Goal: Book appointment/travel/reservation

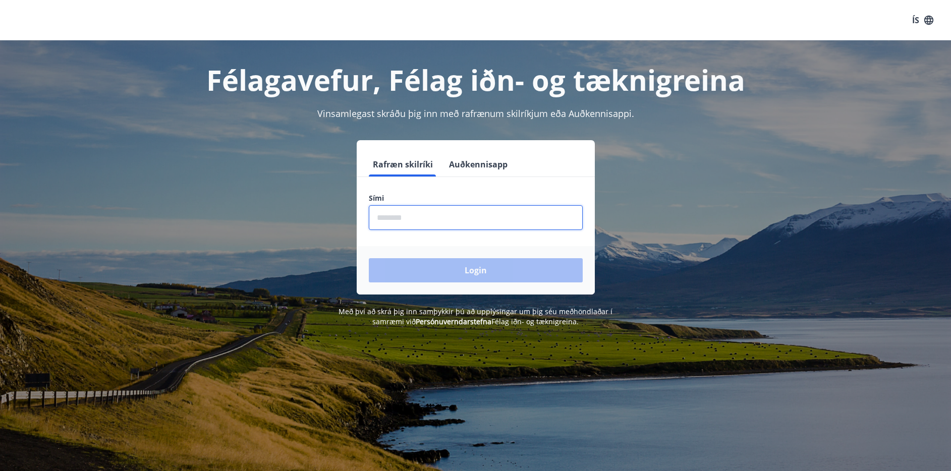
click at [428, 211] on input "phone" at bounding box center [476, 217] width 214 height 25
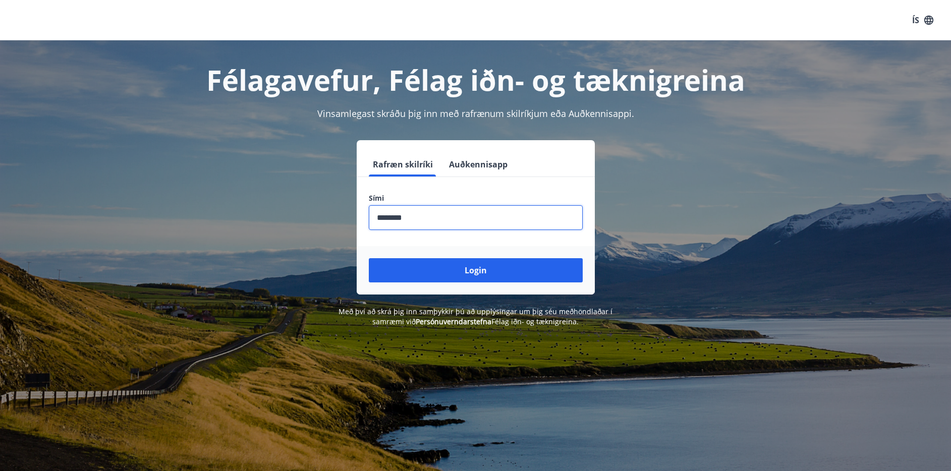
type input "********"
click at [369, 258] on button "Login" at bounding box center [476, 270] width 214 height 24
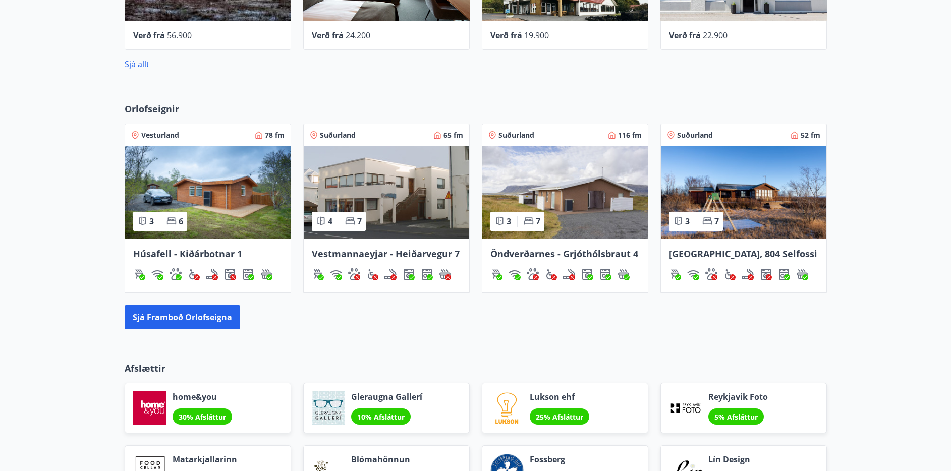
scroll to position [577, 0]
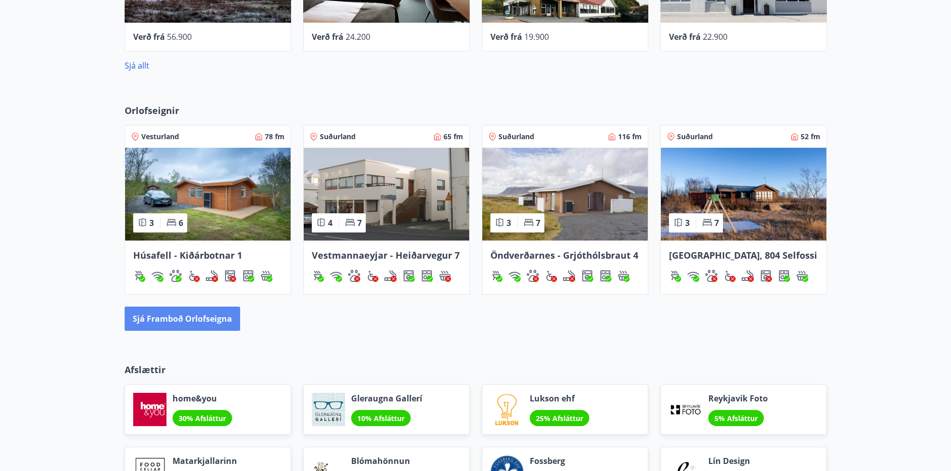
click at [190, 321] on button "Sjá framboð orlofseigna" at bounding box center [182, 319] width 115 height 24
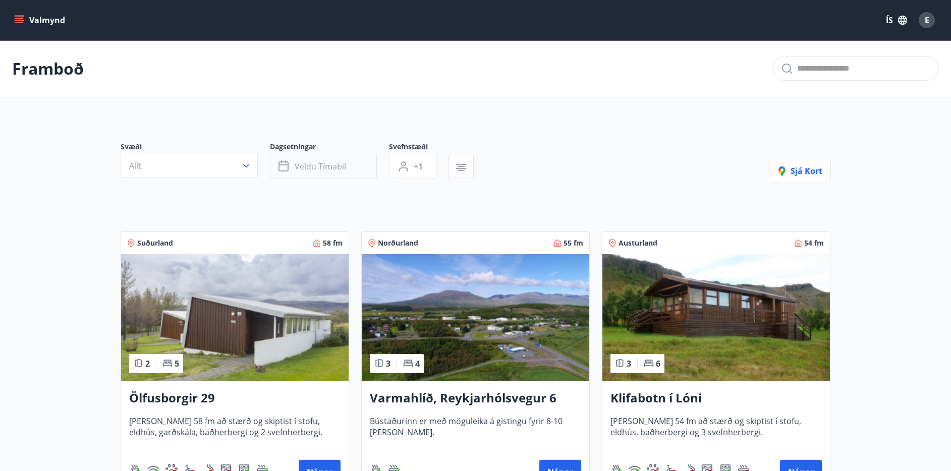
click at [344, 173] on button "Veldu tímabil" at bounding box center [323, 166] width 107 height 25
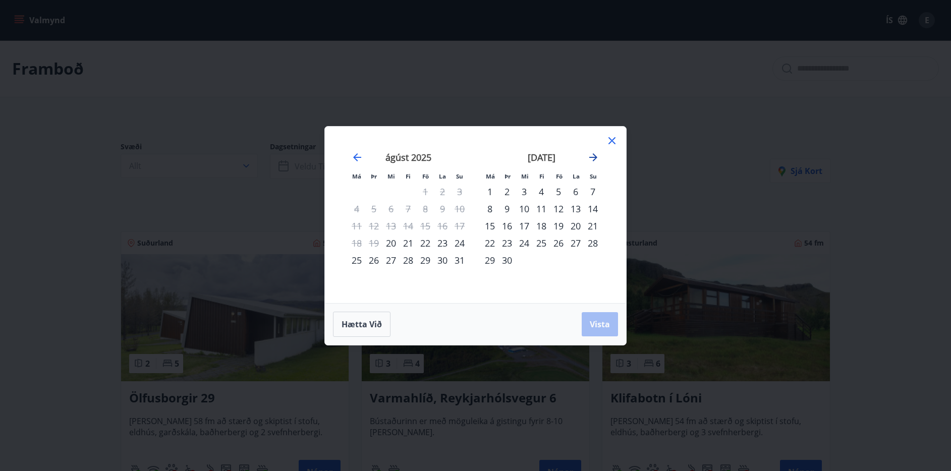
click at [590, 157] on icon "Move forward to switch to the next month." at bounding box center [593, 157] width 8 height 8
click at [359, 260] on div "29" at bounding box center [356, 260] width 17 height 17
click at [558, 191] on div "3" at bounding box center [558, 191] width 17 height 17
click at [597, 323] on span "Vista" at bounding box center [599, 324] width 20 height 11
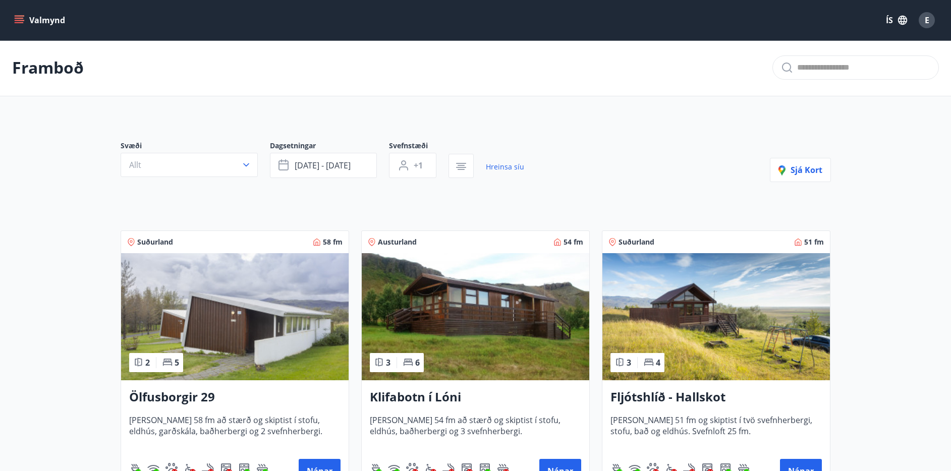
scroll to position [2, 0]
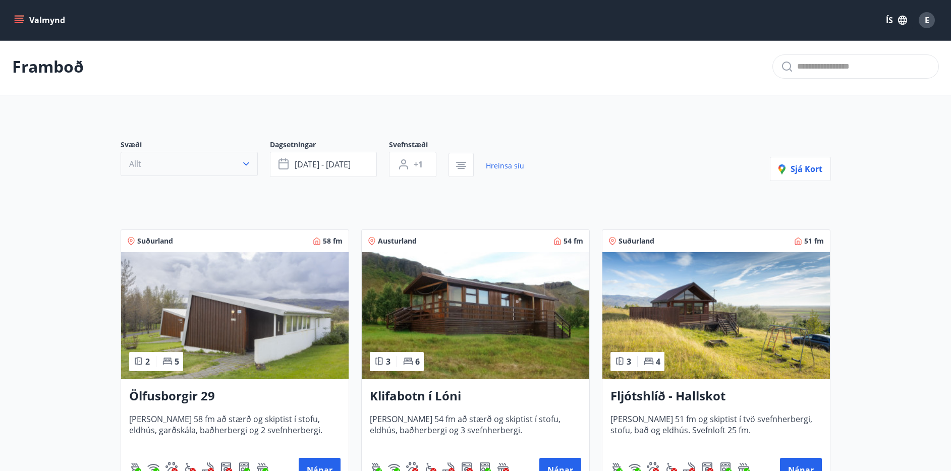
click at [220, 162] on button "Allt" at bounding box center [189, 164] width 137 height 24
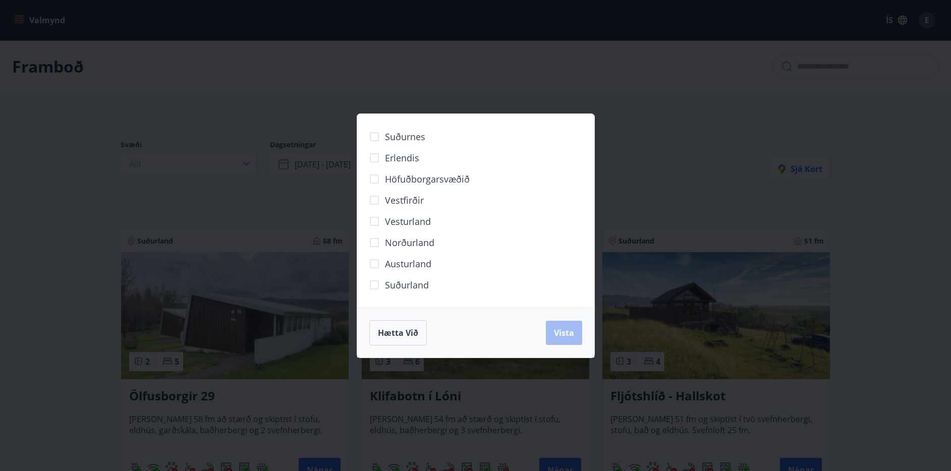
click at [409, 240] on span "Norðurland" at bounding box center [409, 242] width 49 height 13
click at [579, 343] on button "Vista" at bounding box center [564, 333] width 36 height 24
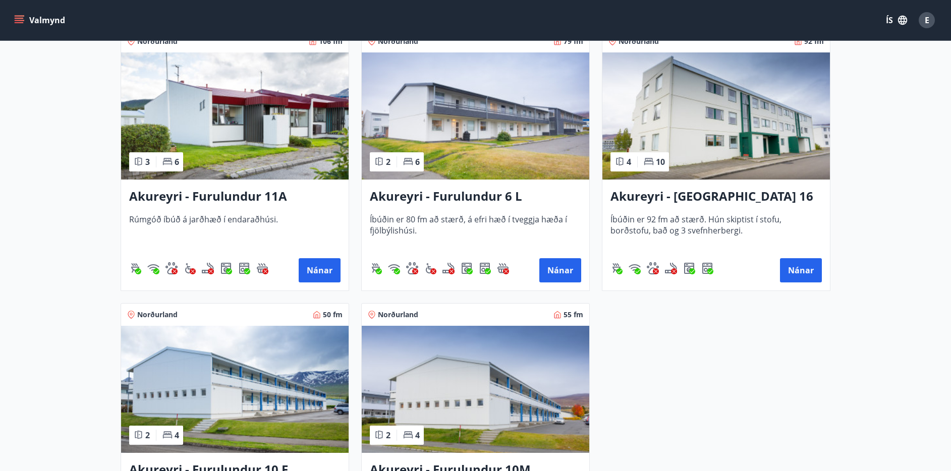
scroll to position [255, 0]
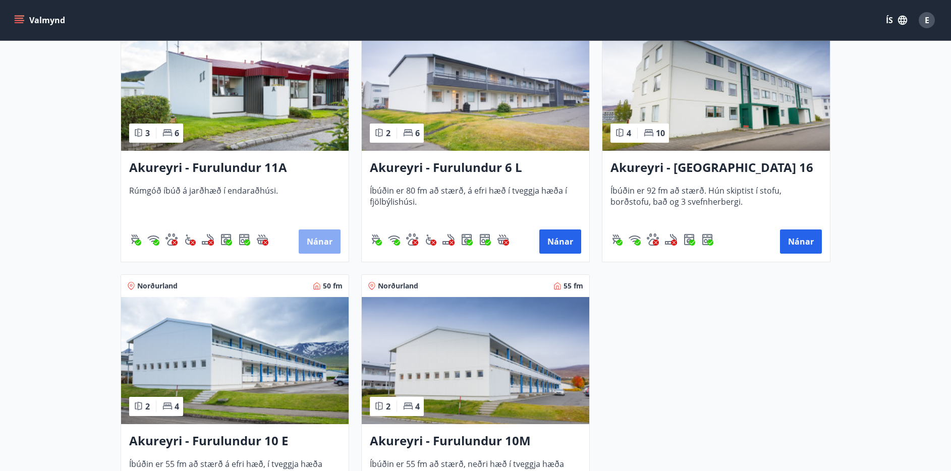
click at [318, 244] on button "Nánar" at bounding box center [320, 241] width 42 height 24
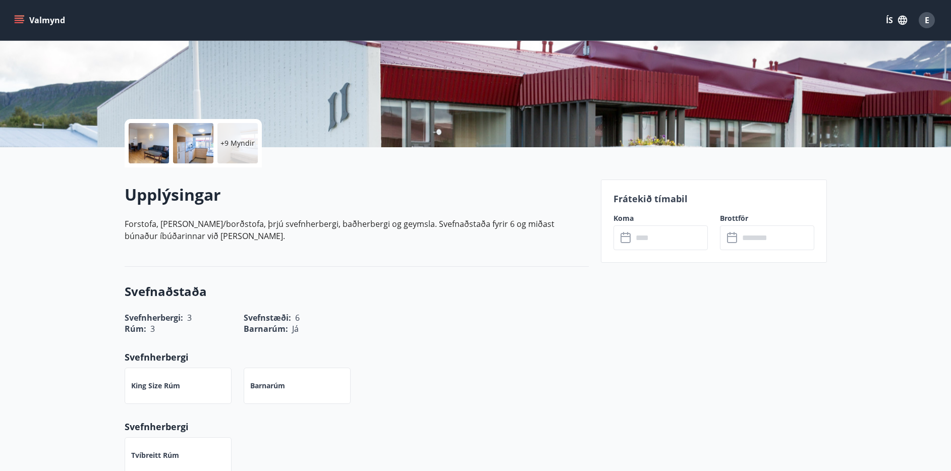
scroll to position [154, 0]
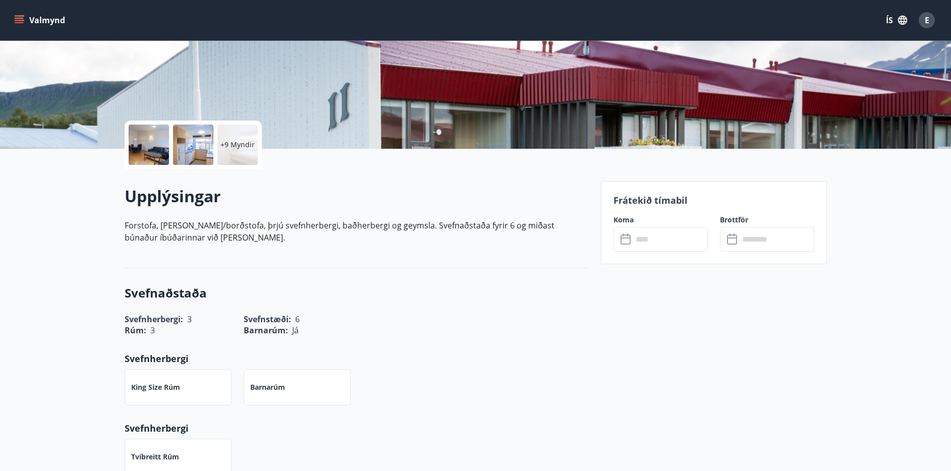
click at [240, 156] on div "+9 Myndir" at bounding box center [237, 145] width 40 height 40
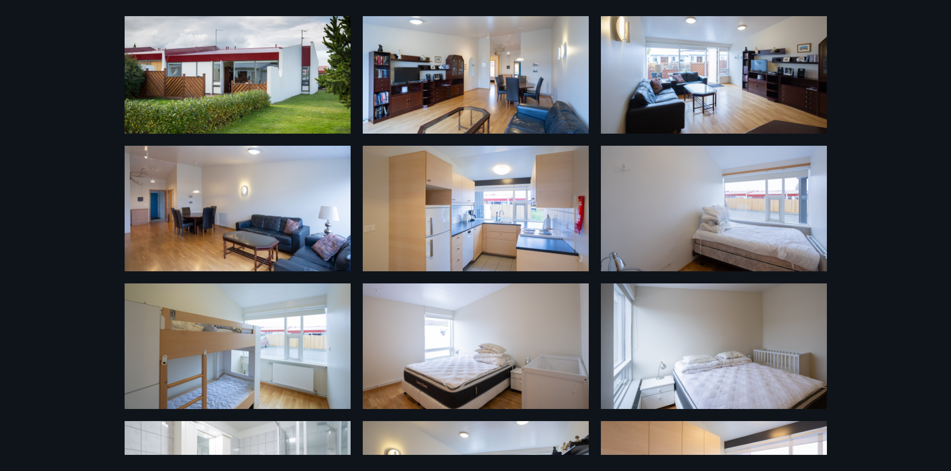
scroll to position [0, 0]
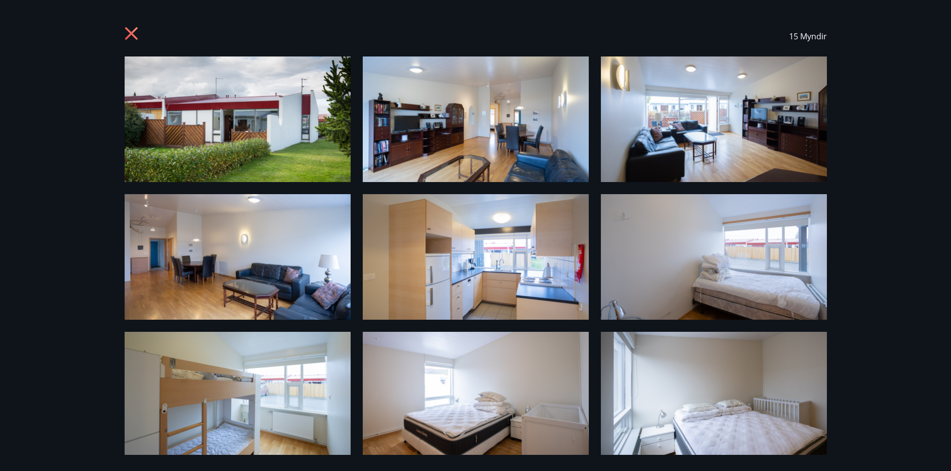
click at [123, 29] on div "15 Myndir" at bounding box center [475, 36] width 726 height 40
click at [130, 31] on icon at bounding box center [131, 33] width 13 height 13
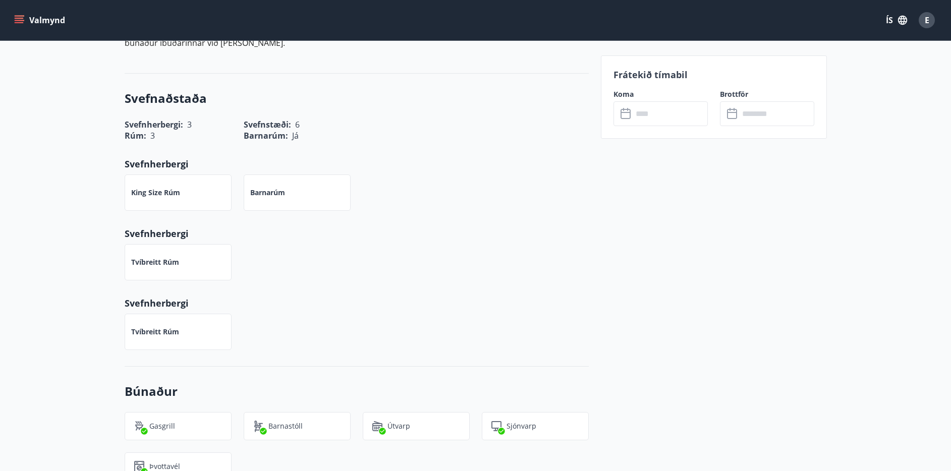
scroll to position [345, 0]
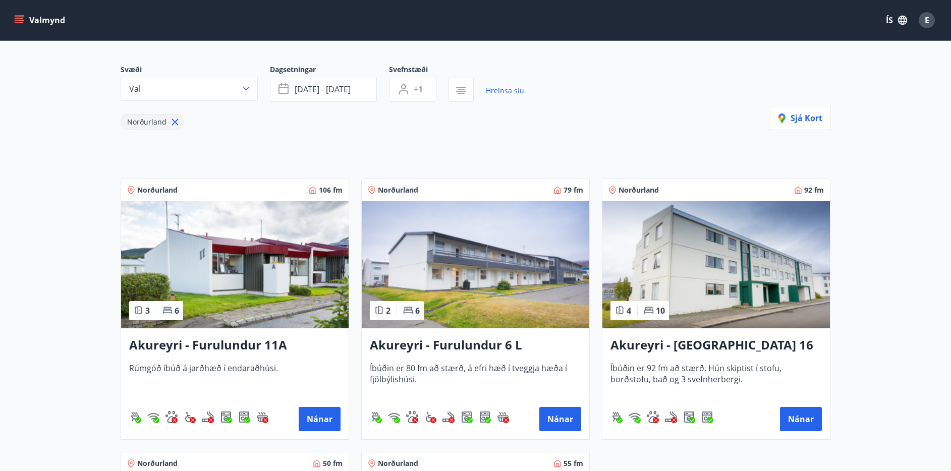
scroll to position [139, 0]
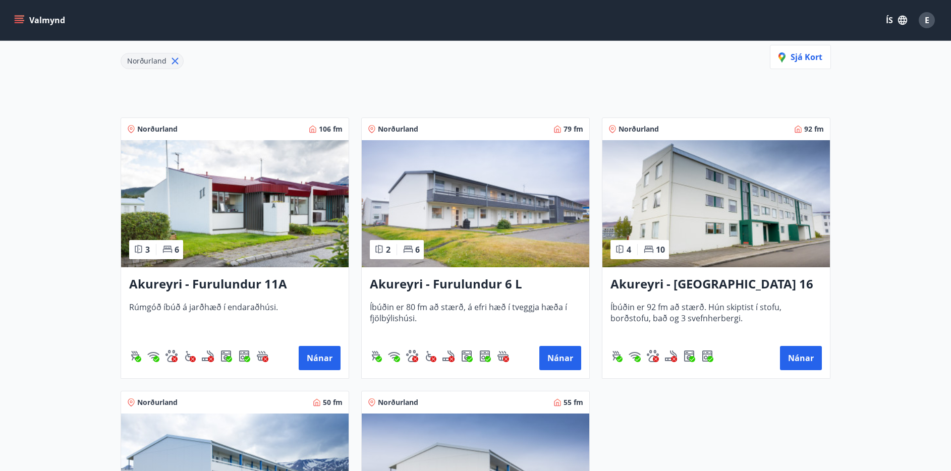
click at [642, 404] on div "Norðurland 106 fm 3 6 [GEOGRAPHIC_DATA] - Furulundur 11A Rúmgóð íbúð á jarðhæð …" at bounding box center [469, 378] width 722 height 547
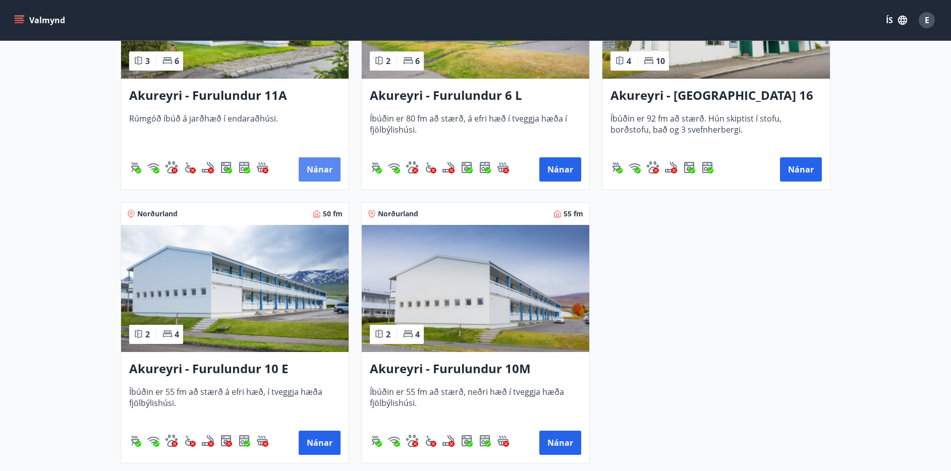
click at [320, 175] on button "Nánar" at bounding box center [320, 169] width 42 height 24
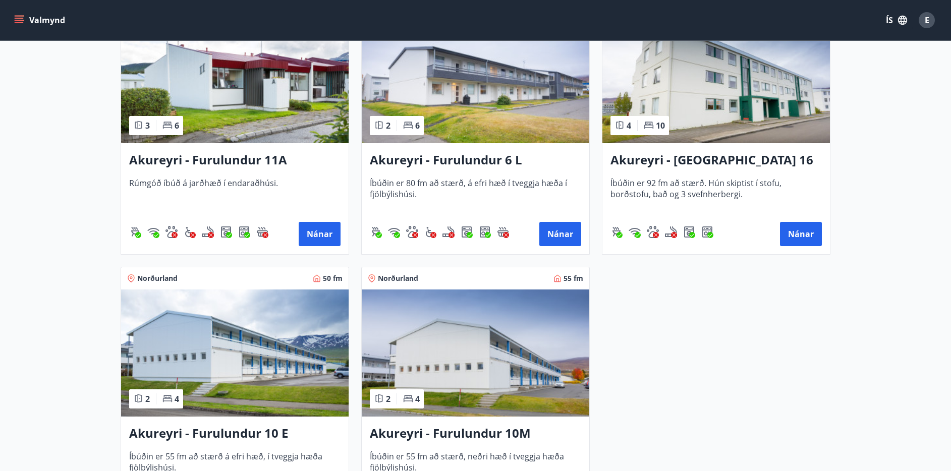
scroll to position [263, 0]
click at [556, 236] on button "Nánar" at bounding box center [560, 233] width 42 height 24
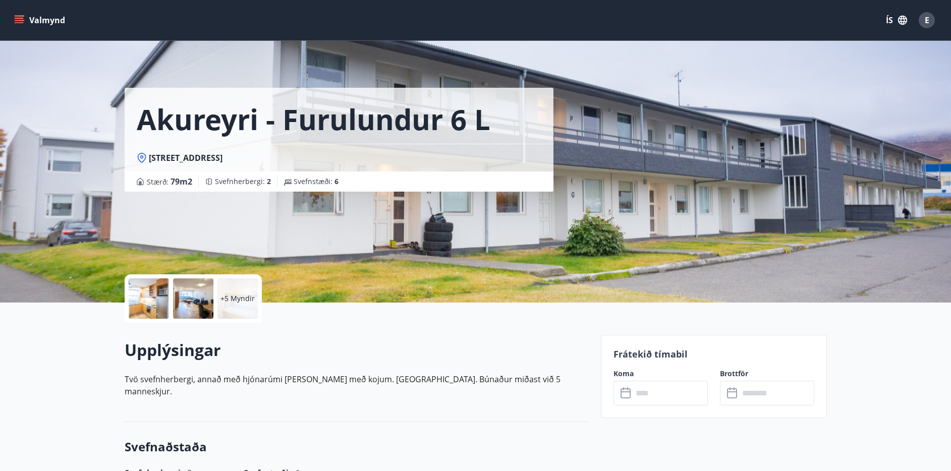
click at [180, 300] on div at bounding box center [193, 298] width 40 height 40
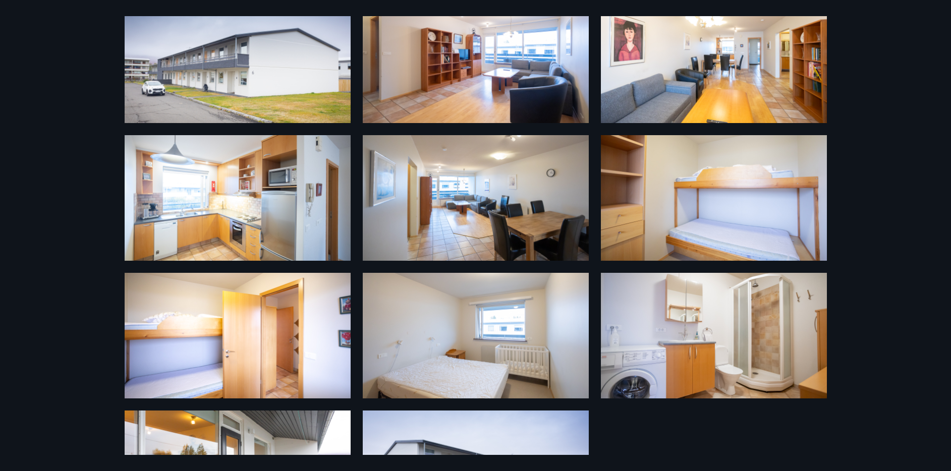
scroll to position [143, 0]
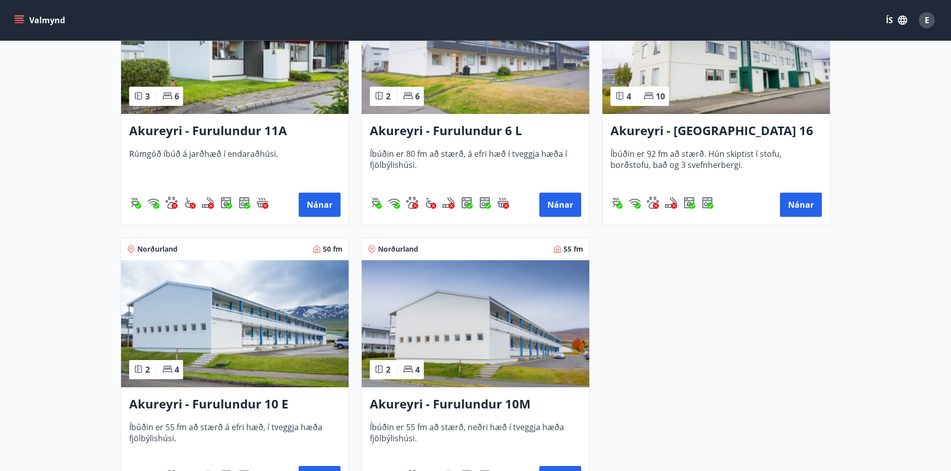
scroll to position [292, 0]
click at [797, 211] on button "Nánar" at bounding box center [801, 204] width 42 height 24
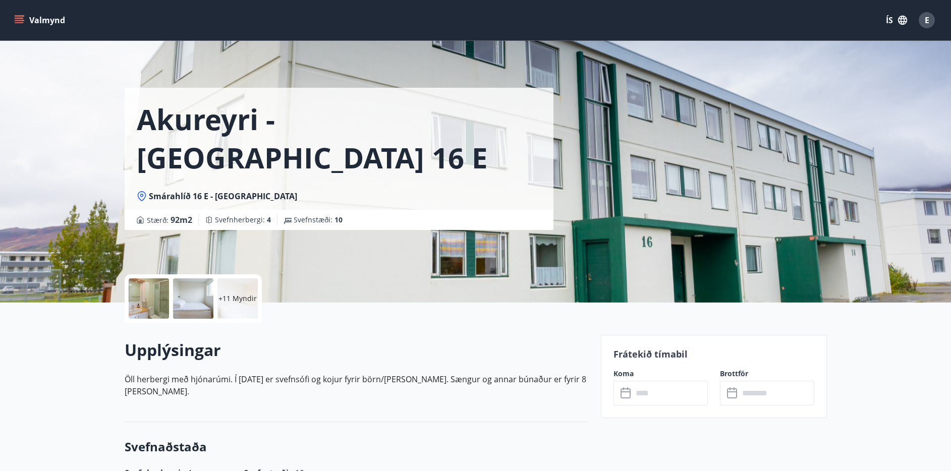
click at [200, 315] on div at bounding box center [193, 298] width 40 height 40
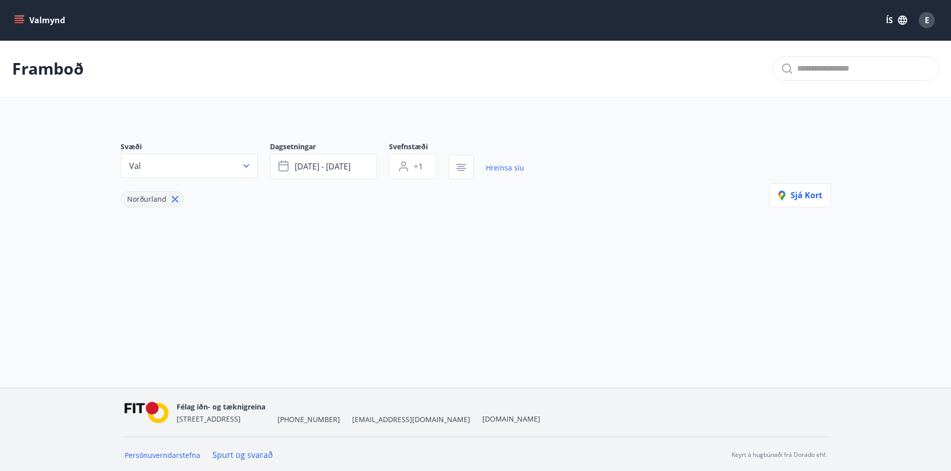
click at [579, 54] on div "Framboð" at bounding box center [475, 68] width 951 height 57
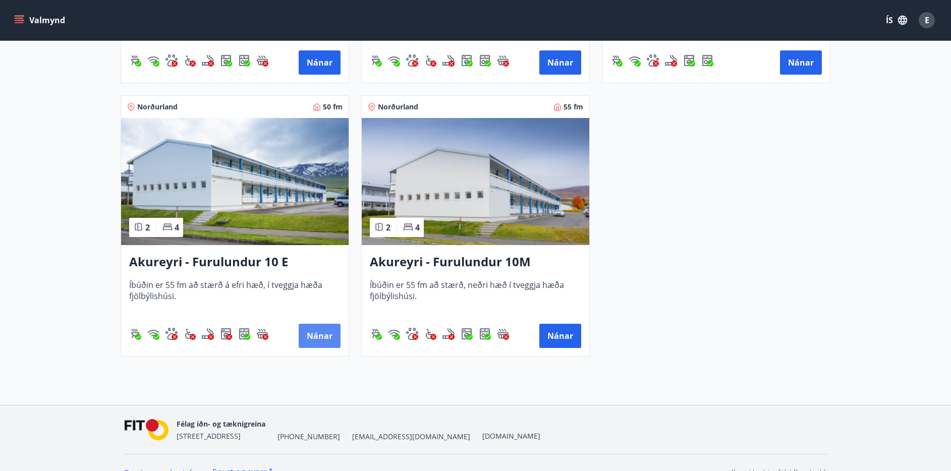
scroll to position [442, 0]
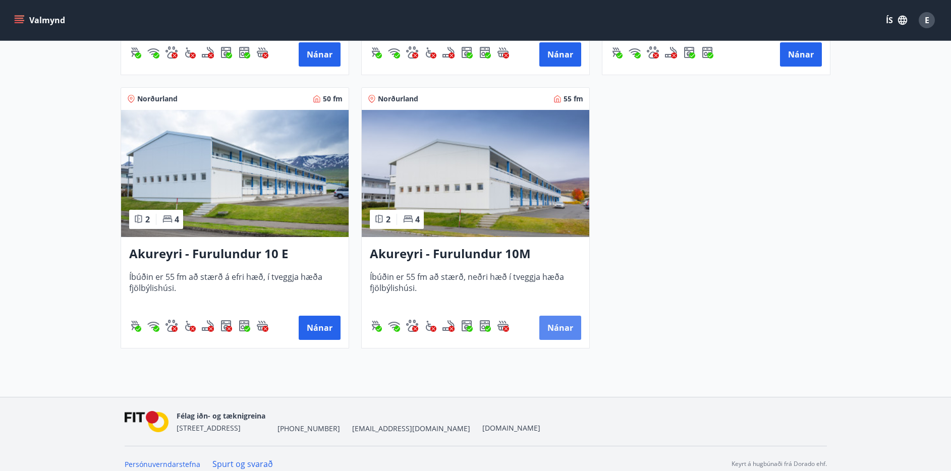
click at [564, 331] on button "Nánar" at bounding box center [560, 328] width 42 height 24
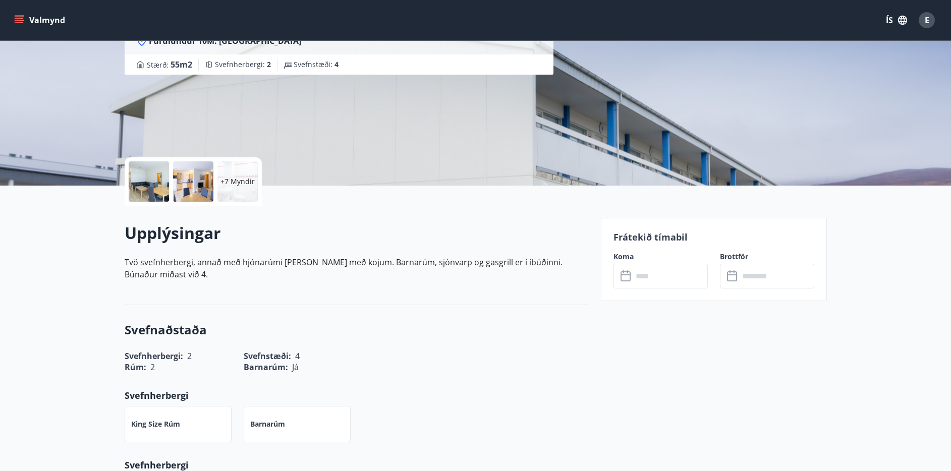
scroll to position [116, 0]
click at [229, 196] on div "+7 Myndir" at bounding box center [237, 182] width 40 height 40
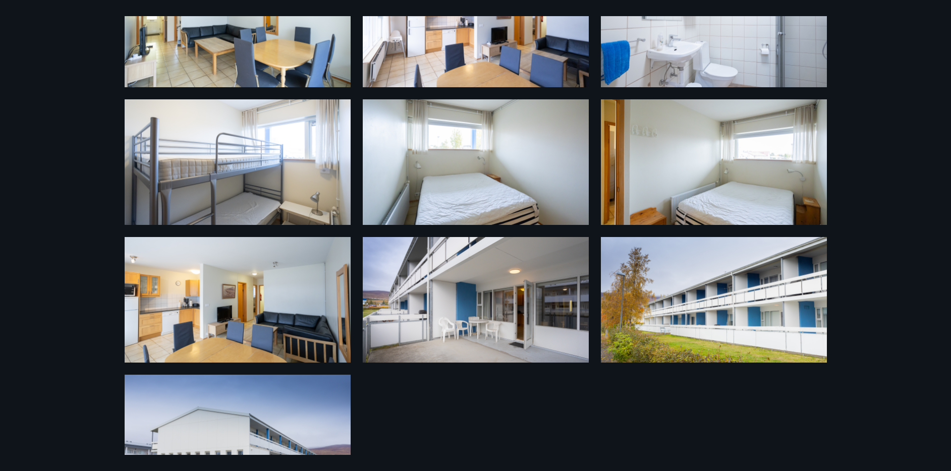
scroll to position [232, 0]
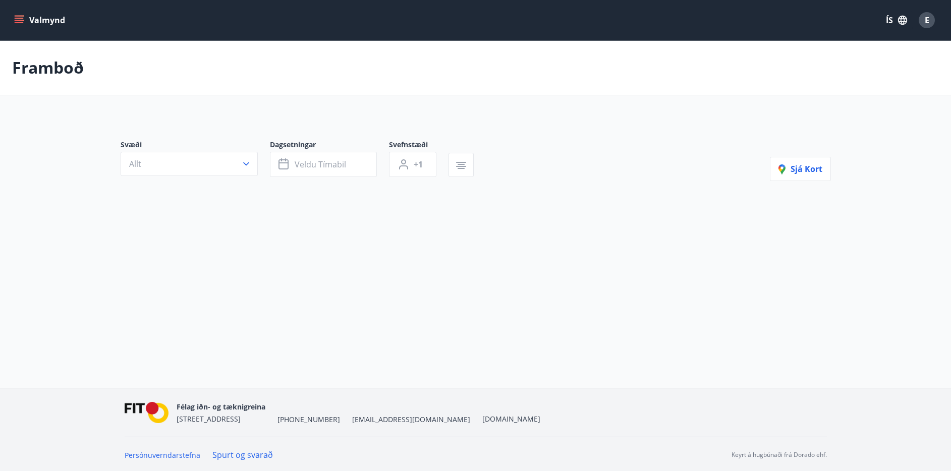
scroll to position [2, 0]
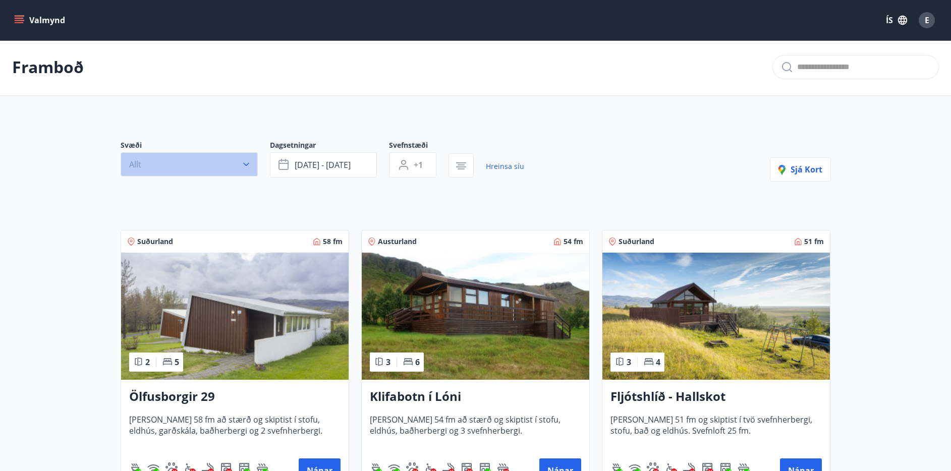
click at [214, 158] on button "Allt" at bounding box center [189, 164] width 137 height 24
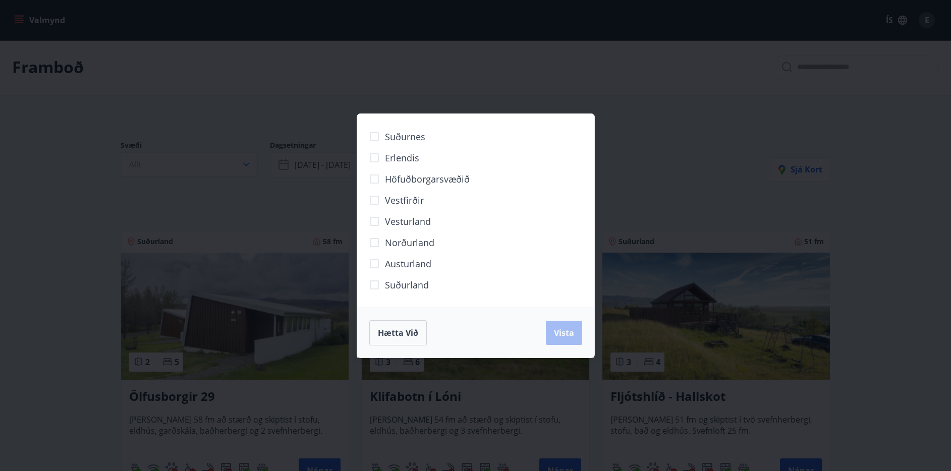
click at [411, 244] on span "Norðurland" at bounding box center [409, 242] width 49 height 13
click at [568, 335] on span "Vista" at bounding box center [564, 332] width 20 height 11
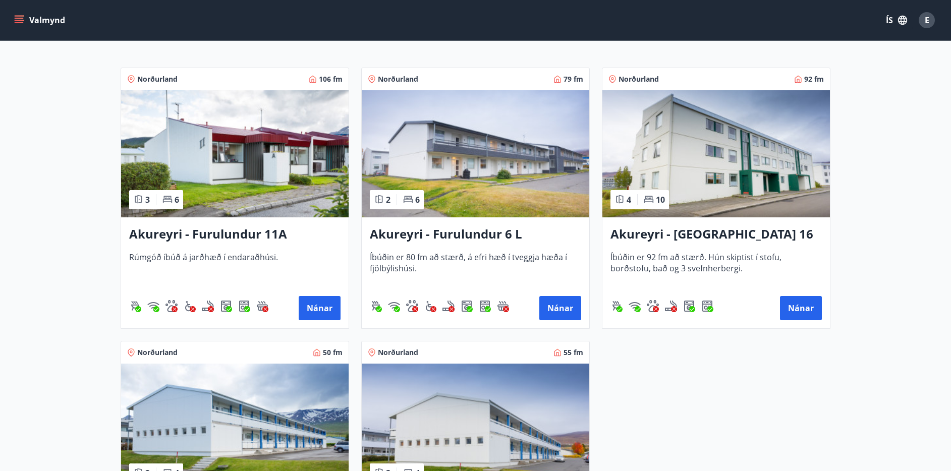
scroll to position [234, 0]
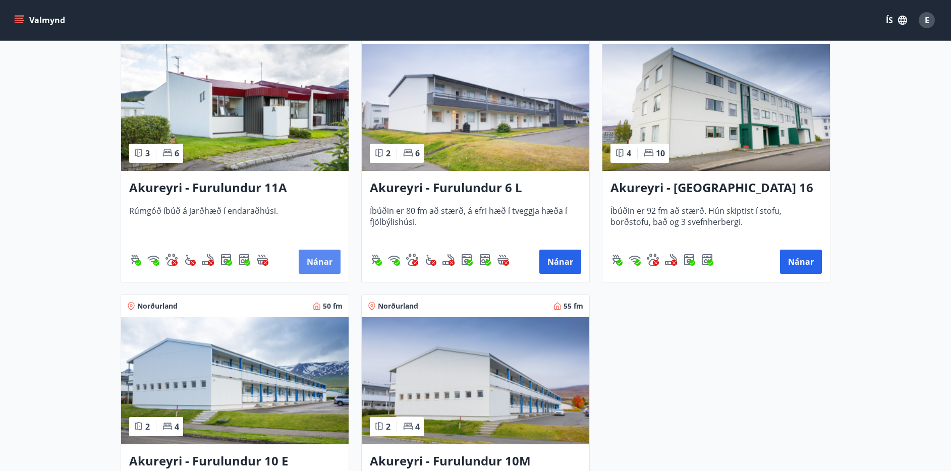
click at [316, 262] on button "Nánar" at bounding box center [320, 262] width 42 height 24
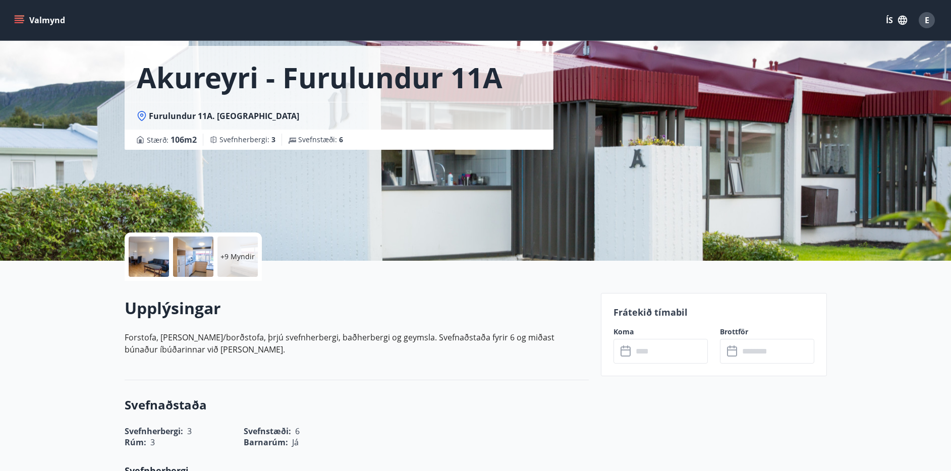
scroll to position [49, 0]
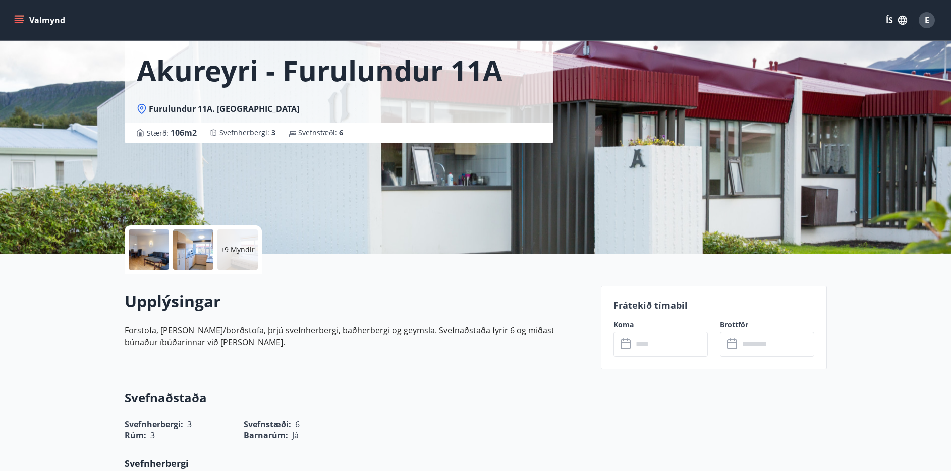
click at [223, 241] on div "+9 Myndir" at bounding box center [237, 249] width 40 height 40
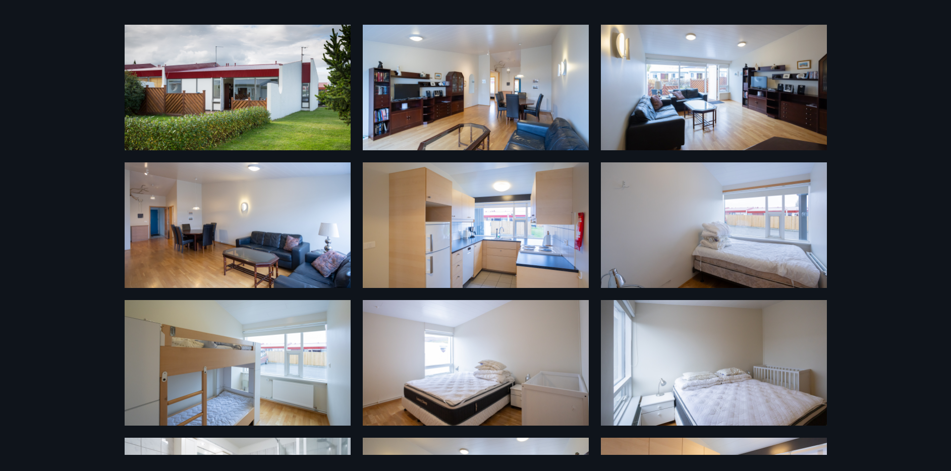
scroll to position [31, 0]
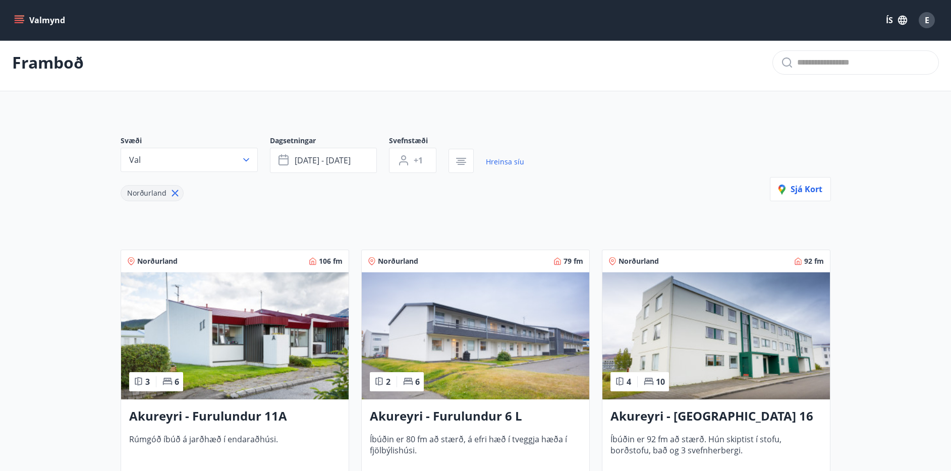
click at [254, 287] on img at bounding box center [234, 335] width 227 height 127
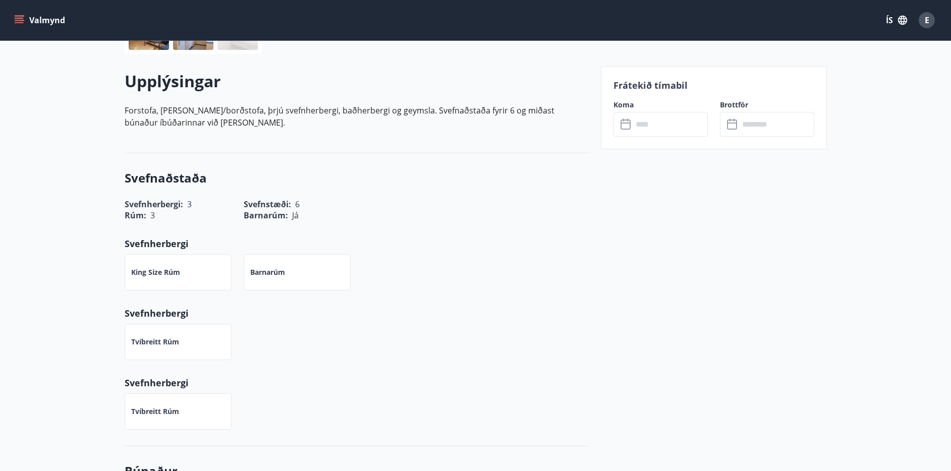
scroll to position [269, 0]
click at [678, 121] on input "text" at bounding box center [669, 123] width 75 height 25
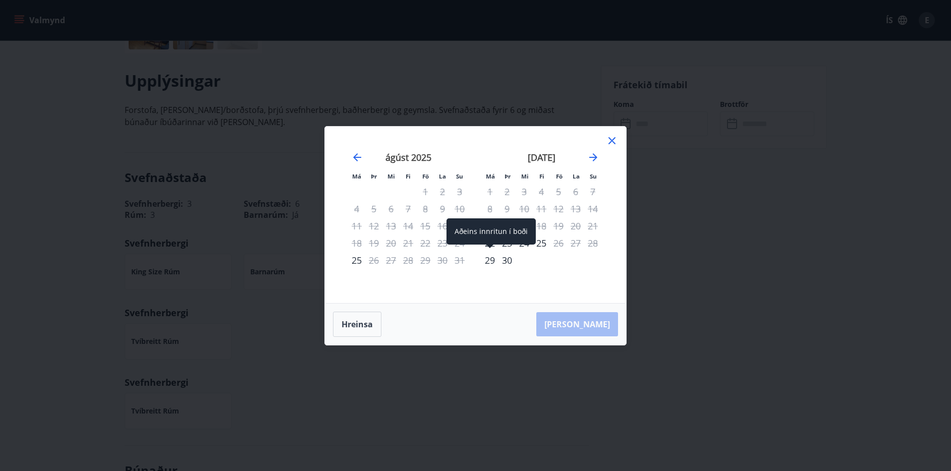
click at [492, 256] on div "29" at bounding box center [489, 260] width 17 height 17
click at [492, 263] on div "29" at bounding box center [489, 260] width 17 height 17
drag, startPoint x: 590, startPoint y: 324, endPoint x: 568, endPoint y: 310, distance: 26.5
click at [590, 324] on div "[PERSON_NAME]" at bounding box center [475, 324] width 301 height 41
click at [510, 259] on div "30" at bounding box center [506, 260] width 17 height 17
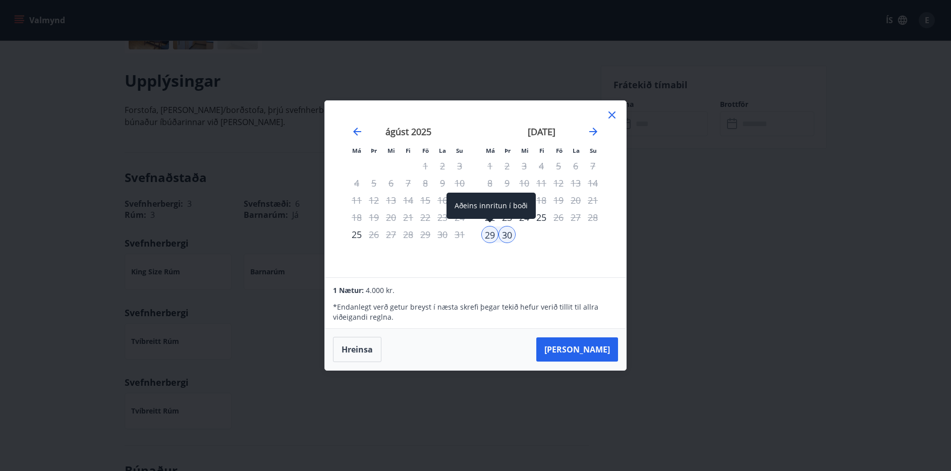
click at [483, 233] on div "29" at bounding box center [489, 234] width 17 height 17
click at [507, 237] on div "30" at bounding box center [506, 234] width 17 height 17
drag, startPoint x: 495, startPoint y: 233, endPoint x: 399, endPoint y: 350, distance: 151.2
click at [494, 234] on div "29" at bounding box center [489, 234] width 17 height 17
drag, startPoint x: 373, startPoint y: 348, endPoint x: 651, endPoint y: 233, distance: 301.2
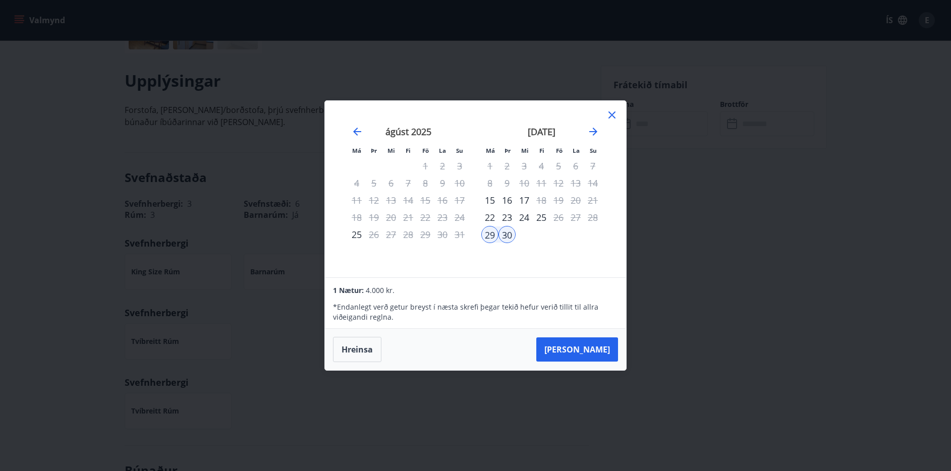
click at [373, 348] on button "Hreinsa" at bounding box center [357, 349] width 48 height 25
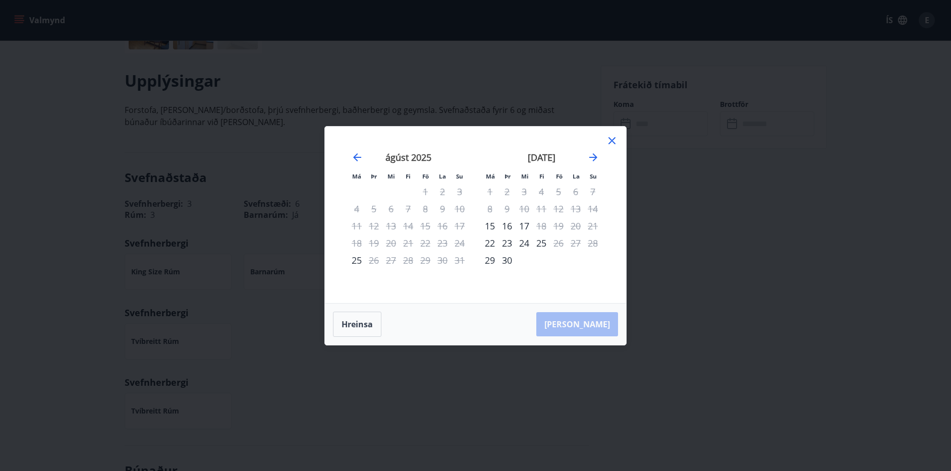
click at [480, 262] on div "[DATE] 1 2 3 4 5 6 7 8 9 10 11 12 13 14 15 16 17 18 19 20 21 22 23 24 25 26 27 …" at bounding box center [541, 221] width 133 height 165
drag, startPoint x: 487, startPoint y: 260, endPoint x: 569, endPoint y: 173, distance: 120.2
click at [487, 260] on div "29" at bounding box center [489, 260] width 17 height 17
click at [593, 158] on icon "Move forward to switch to the next month." at bounding box center [593, 157] width 12 height 12
click at [561, 192] on div "3" at bounding box center [558, 191] width 17 height 17
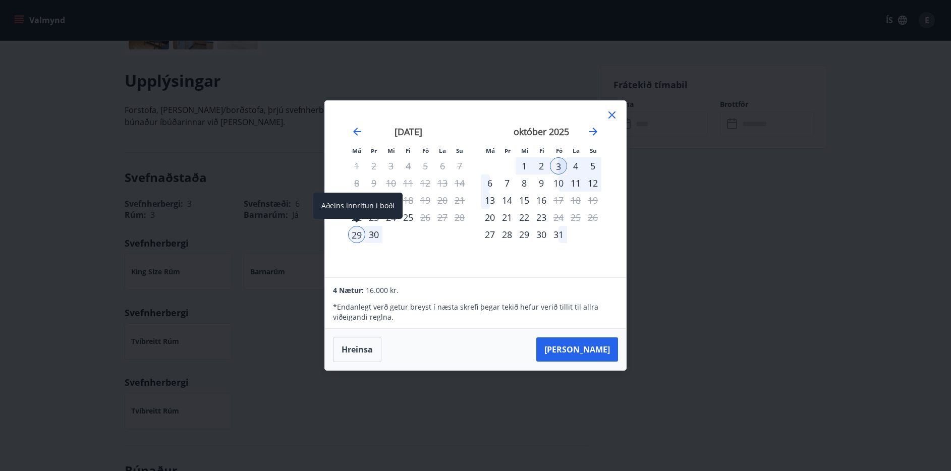
click at [352, 239] on div "29" at bounding box center [356, 234] width 17 height 17
click at [543, 163] on div "2" at bounding box center [540, 165] width 17 height 17
click at [360, 233] on div "29" at bounding box center [356, 234] width 17 height 17
click at [553, 165] on div "3" at bounding box center [558, 165] width 17 height 17
click at [583, 344] on button "[PERSON_NAME]" at bounding box center [577, 349] width 82 height 24
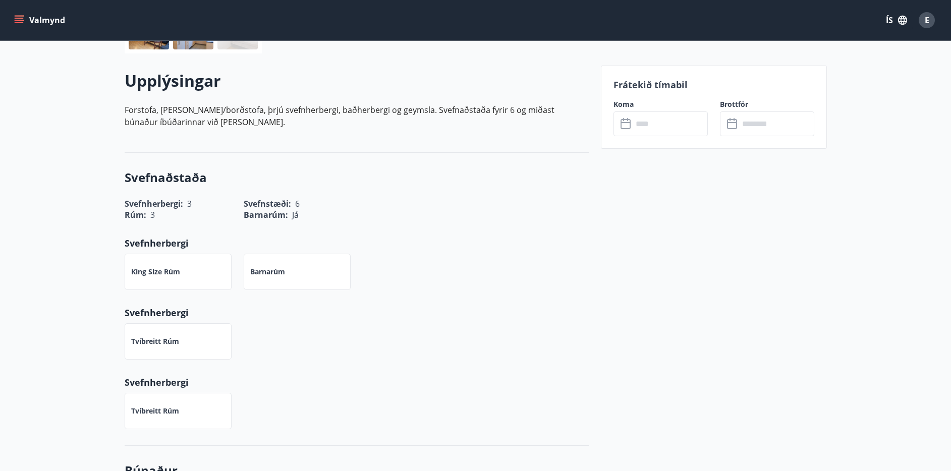
type input "******"
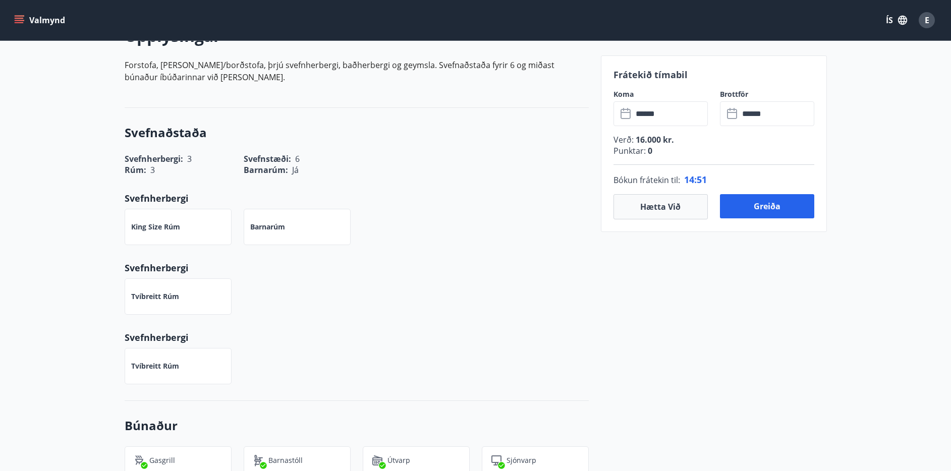
scroll to position [314, 0]
click at [777, 208] on button "Greiða" at bounding box center [767, 206] width 94 height 24
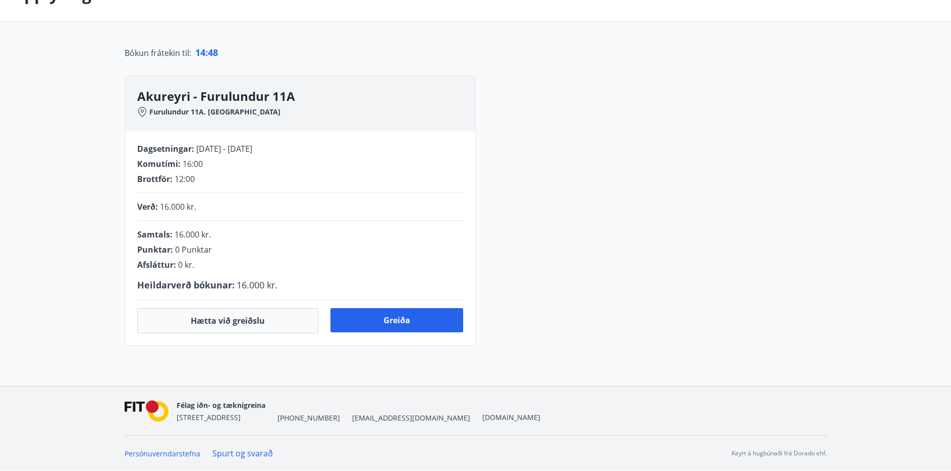
scroll to position [196, 0]
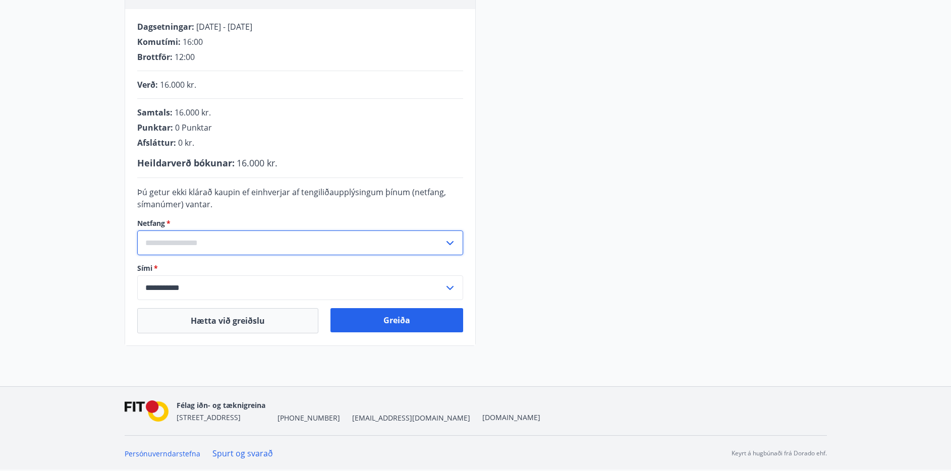
click at [256, 232] on input "text" at bounding box center [290, 242] width 307 height 25
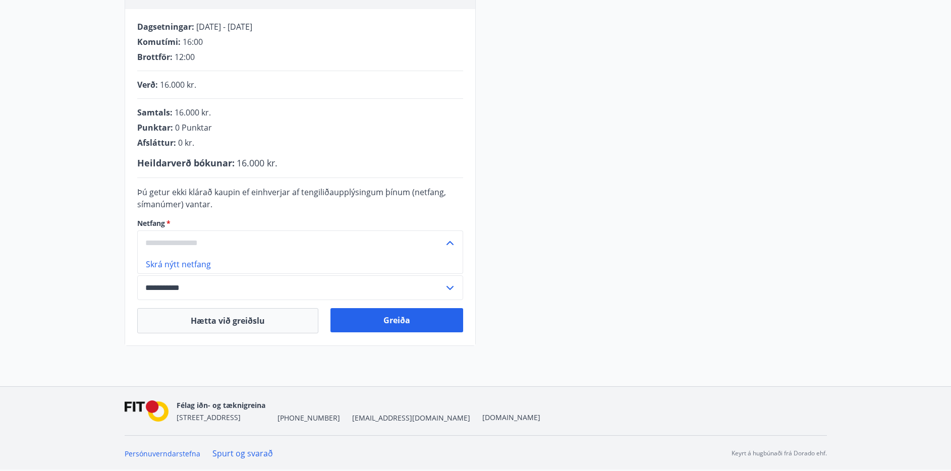
click at [256, 233] on input "text" at bounding box center [290, 242] width 307 height 25
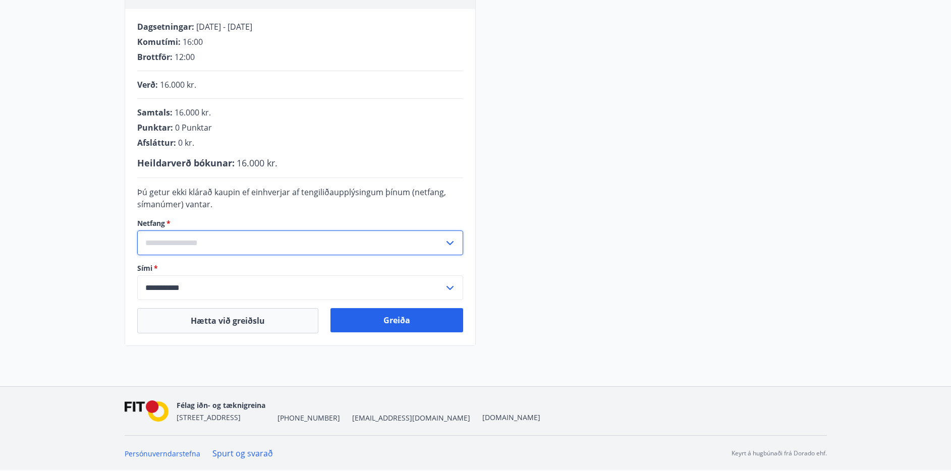
click at [158, 243] on input "text" at bounding box center [290, 242] width 307 height 25
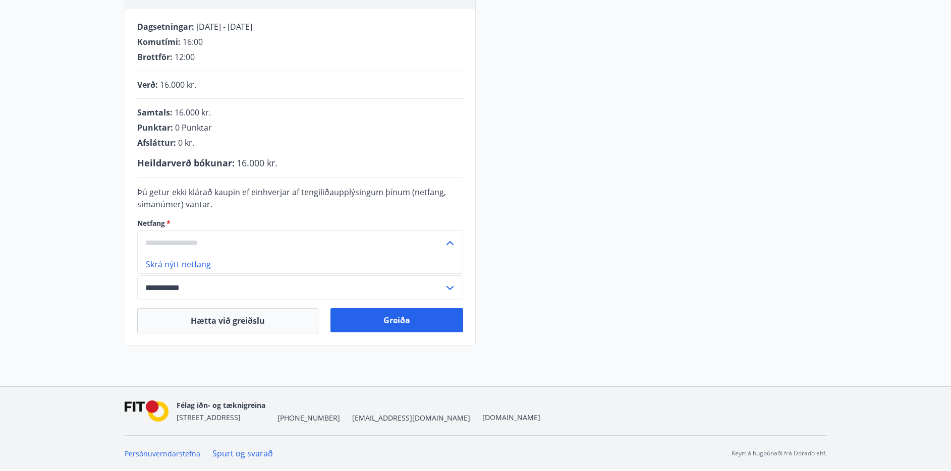
click at [174, 264] on li "Skrá nýtt netfang" at bounding box center [300, 264] width 325 height 18
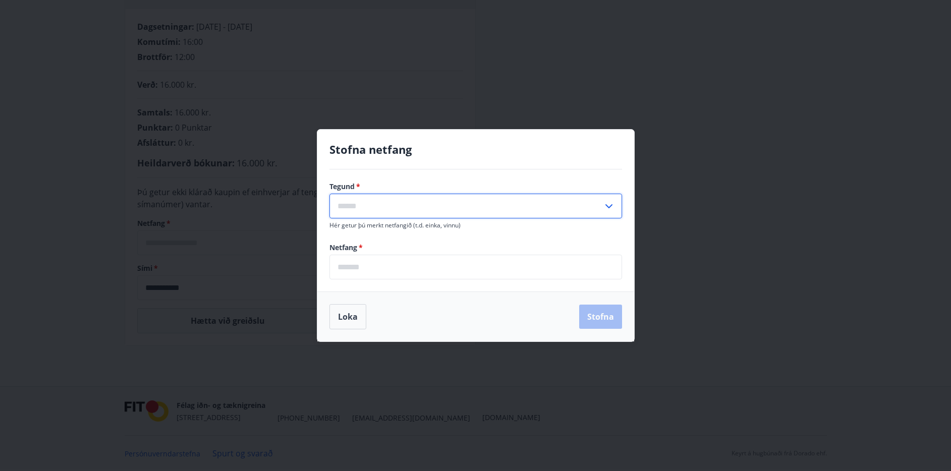
click at [372, 215] on input "text" at bounding box center [465, 206] width 273 height 25
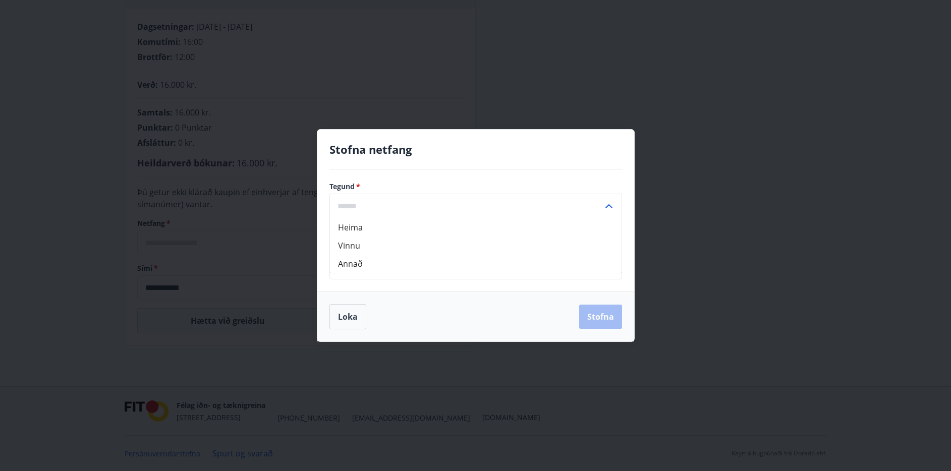
click at [401, 170] on div "Tegund   * [PERSON_NAME] ​ Hér getur þú [PERSON_NAME] netfangið (t.d. einka, vi…" at bounding box center [475, 230] width 317 height 122
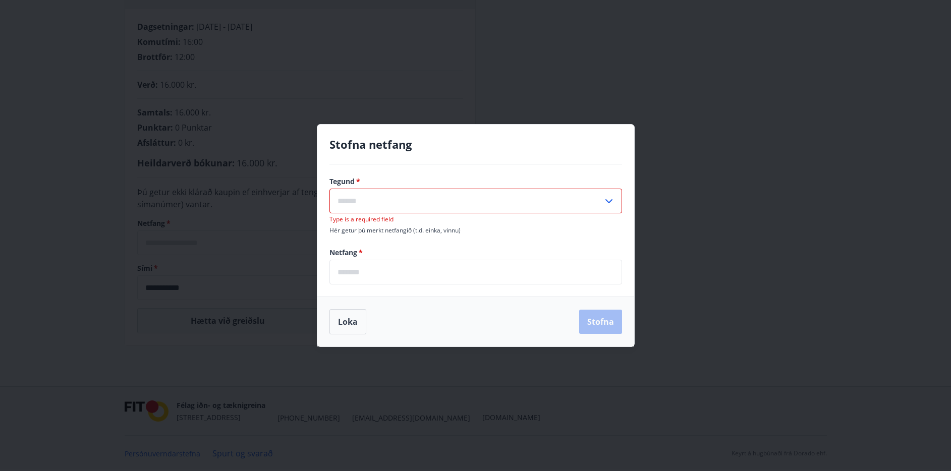
click at [382, 197] on input "text" at bounding box center [465, 201] width 273 height 25
click at [383, 227] on li "Heima" at bounding box center [475, 222] width 291 height 18
type input "*****"
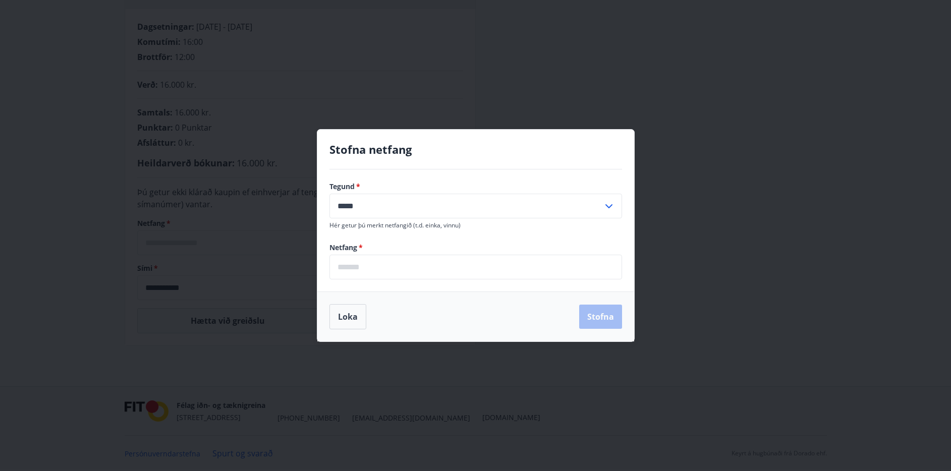
click at [380, 265] on input "email" at bounding box center [475, 267] width 292 height 25
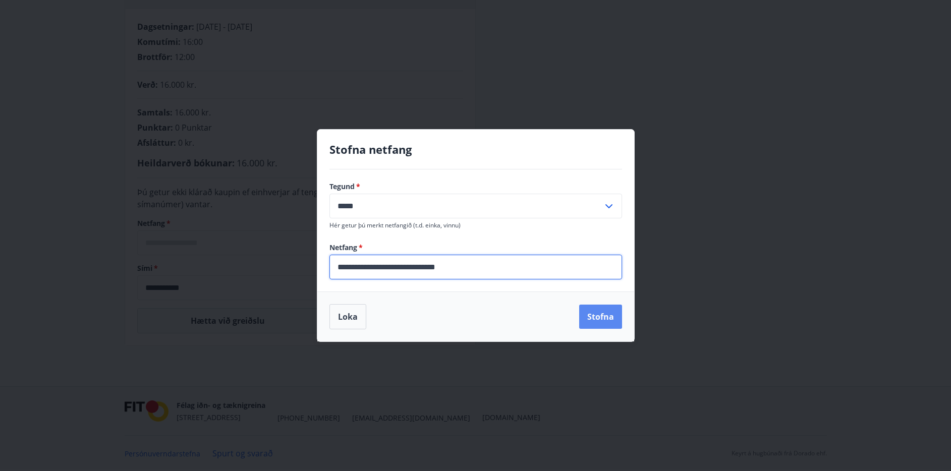
type input "**********"
click at [599, 318] on button "Stofna" at bounding box center [600, 317] width 43 height 24
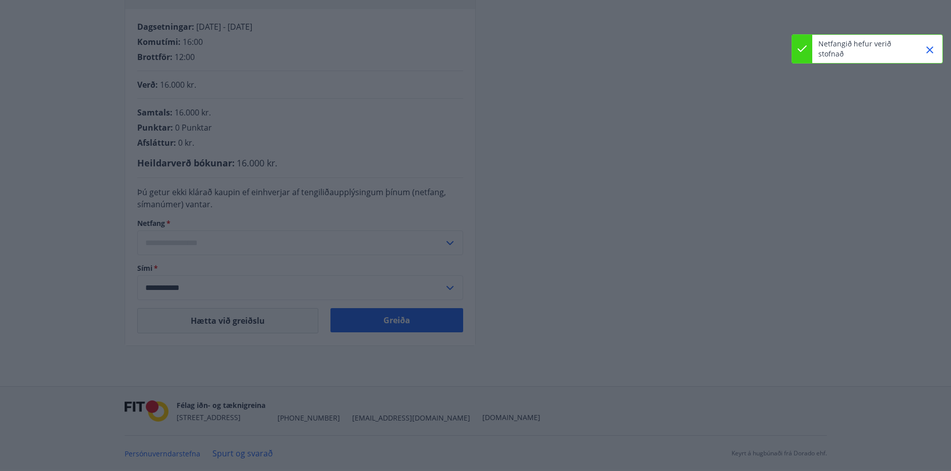
type input "**********"
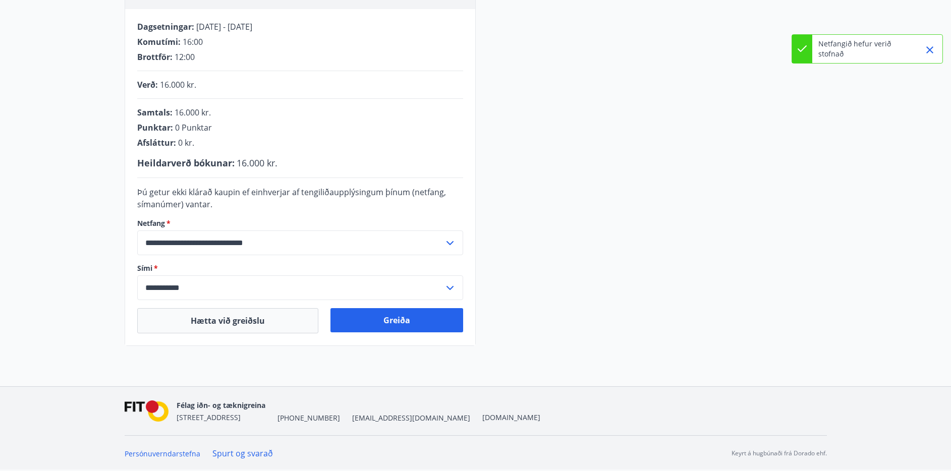
scroll to position [136, 0]
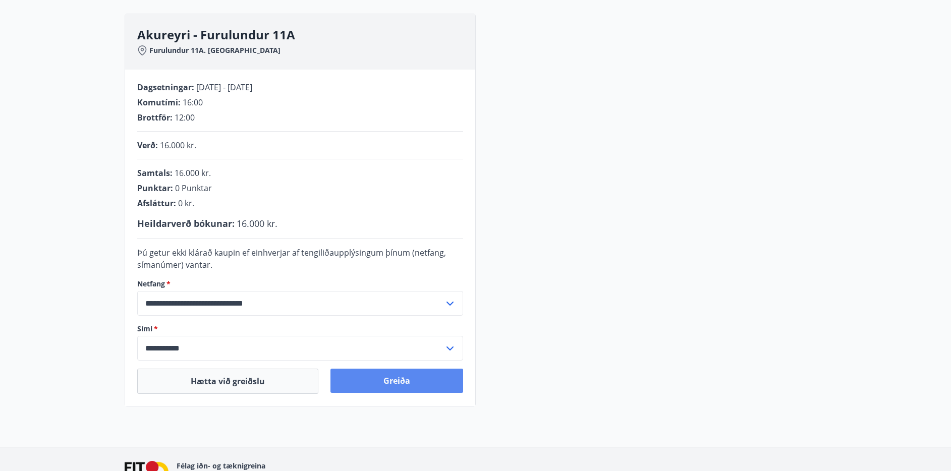
click at [393, 371] on button "Greiða" at bounding box center [396, 381] width 133 height 24
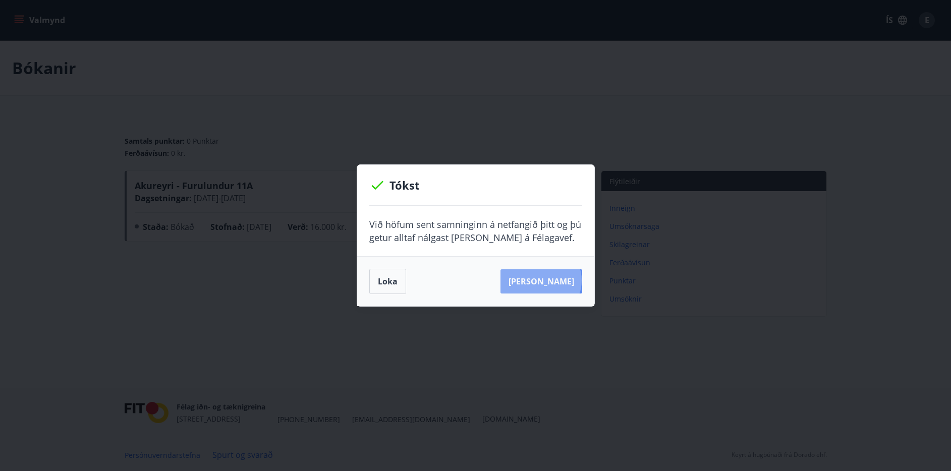
click at [556, 280] on button "Sjá samning" at bounding box center [541, 281] width 82 height 24
click at [553, 281] on button "Sjá samning" at bounding box center [541, 281] width 82 height 24
drag, startPoint x: 554, startPoint y: 335, endPoint x: 462, endPoint y: 320, distance: 93.0
click at [553, 334] on div "Tókst Við höfum sent samninginn á netfangið þitt og þú getur alltaf nálgast han…" at bounding box center [475, 235] width 951 height 471
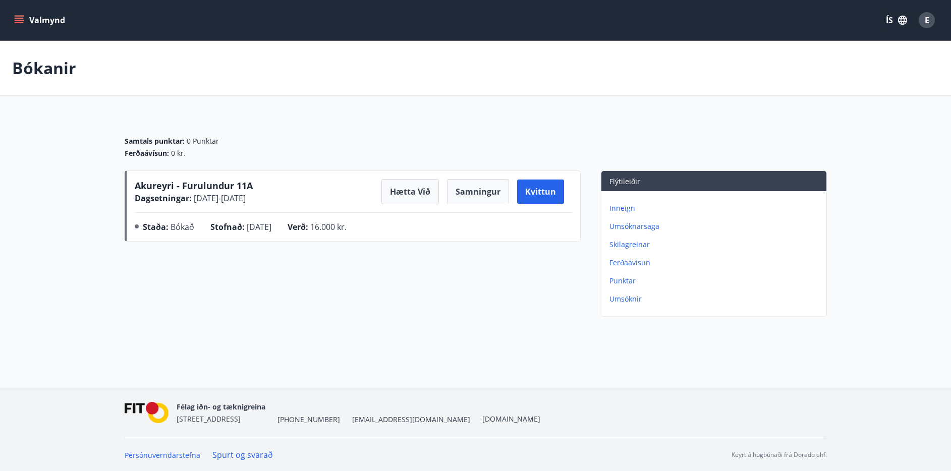
click at [439, 342] on div "Bókanir Samtals punktar : 0 Punktar Ferðaávísun : 0 kr. Akureyri - Furulundur 1…" at bounding box center [475, 201] width 951 height 320
